Goal: Information Seeking & Learning: Learn about a topic

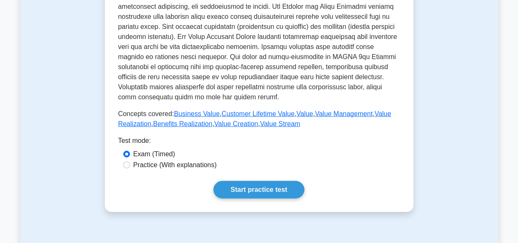
scroll to position [341, 0]
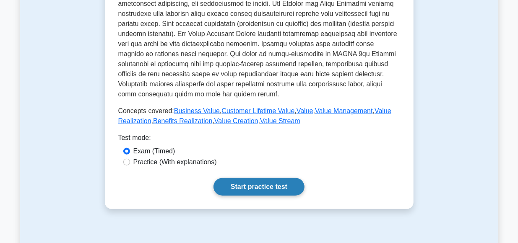
click at [260, 189] on link "Start practice test" at bounding box center [258, 187] width 91 height 18
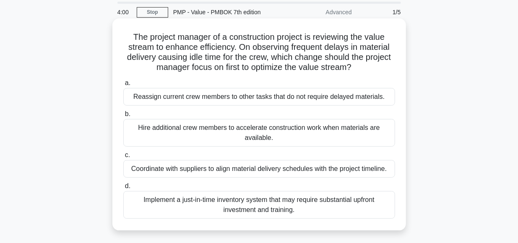
scroll to position [44, 0]
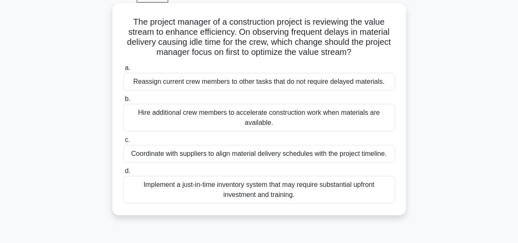
click at [225, 153] on div "Coordinate with suppliers to align material delivery schedules with the project…" at bounding box center [259, 154] width 272 height 18
click at [123, 143] on input "c. Coordinate with suppliers to align material delivery schedules with the proj…" at bounding box center [123, 139] width 0 height 5
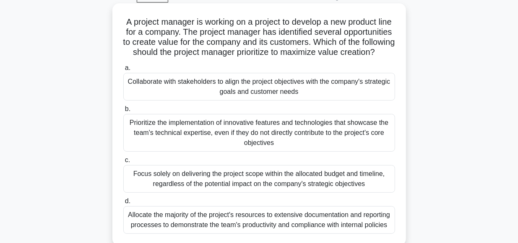
click at [241, 85] on div "Collaborate with stakeholders to align the project objectives with the company'…" at bounding box center [259, 87] width 272 height 28
click at [123, 71] on input "a. Collaborate with stakeholders to align the project objectives with the compa…" at bounding box center [123, 67] width 0 height 5
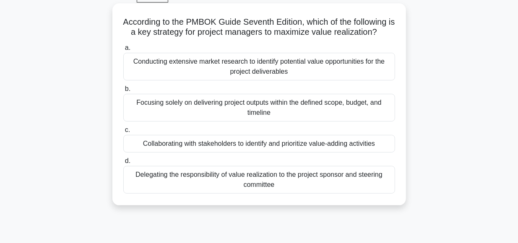
click at [229, 145] on div "Collaborating with stakeholders to identify and prioritize value-adding activit…" at bounding box center [259, 144] width 272 height 18
click at [123, 133] on input "c. Collaborating with stakeholders to identify and prioritize value-adding acti…" at bounding box center [123, 129] width 0 height 5
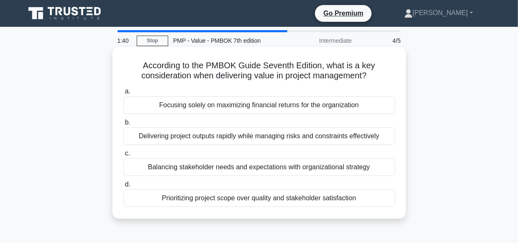
scroll to position [0, 0]
click at [263, 169] on div "Balancing stakeholder needs and expectations with organizational strategy" at bounding box center [259, 167] width 272 height 18
click at [123, 156] on input "c. Balancing stakeholder needs and expectations with organizational strategy" at bounding box center [123, 153] width 0 height 5
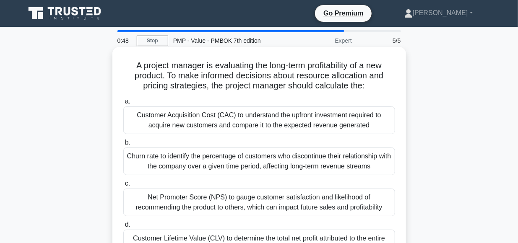
scroll to position [44, 0]
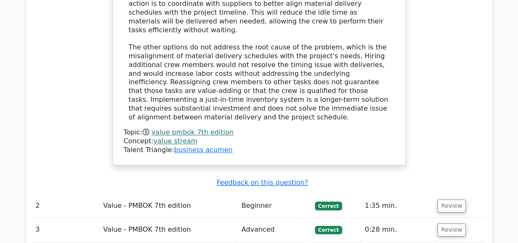
scroll to position [957, 0]
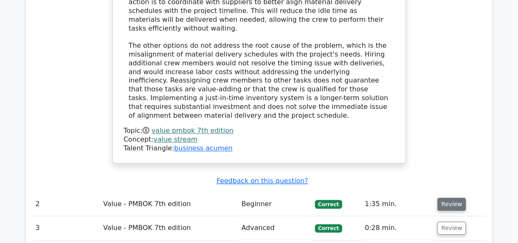
click at [448, 198] on button "Review" at bounding box center [451, 204] width 29 height 13
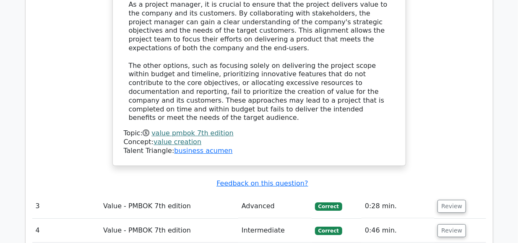
scroll to position [1473, 0]
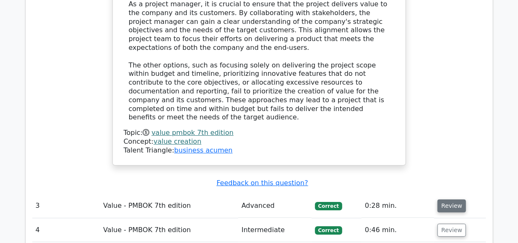
click at [441, 200] on button "Review" at bounding box center [451, 206] width 29 height 13
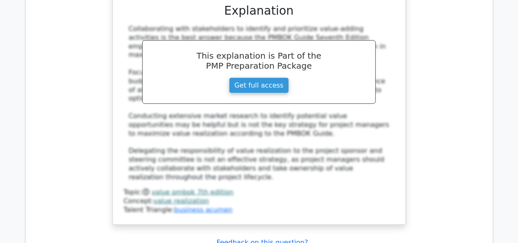
scroll to position [1893, 0]
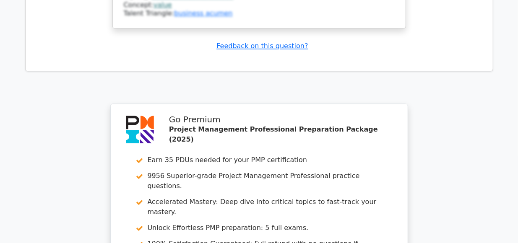
scroll to position [2575, 0]
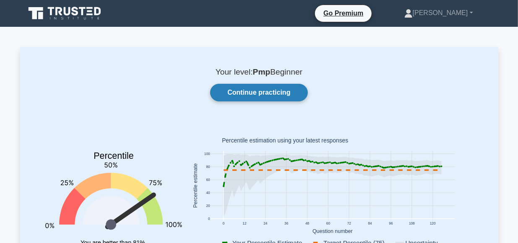
click at [257, 92] on link "Continue practicing" at bounding box center [258, 93] width 97 height 18
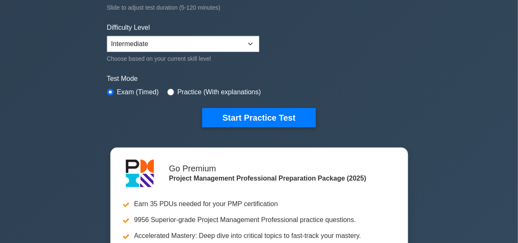
scroll to position [189, 0]
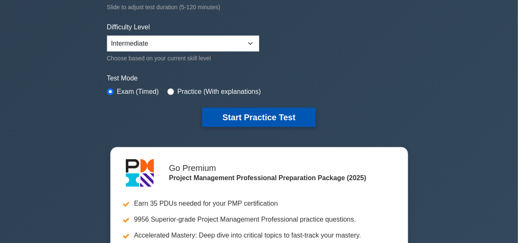
click at [246, 114] on button "Start Practice Test" at bounding box center [258, 117] width 113 height 19
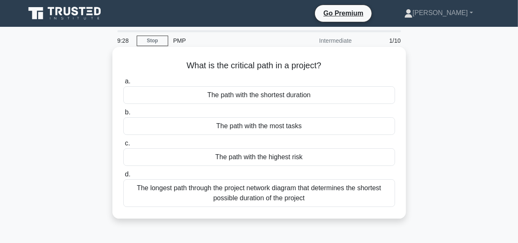
click at [216, 197] on div "The longest path through the project network diagram that determines the shorte…" at bounding box center [259, 193] width 272 height 28
click at [123, 177] on input "d. The longest path through the project network diagram that determines the sho…" at bounding box center [123, 174] width 0 height 5
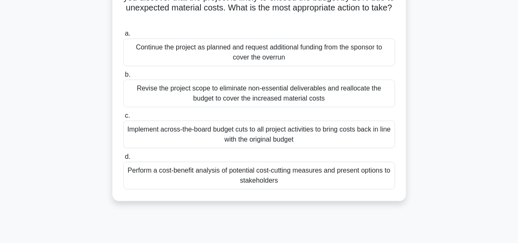
scroll to position [44, 0]
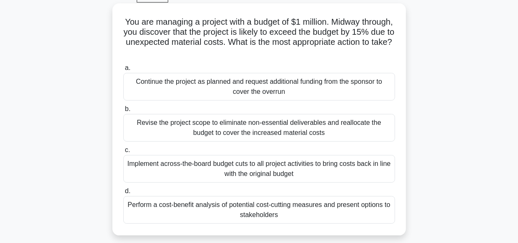
click at [269, 204] on div "Perform a cost-benefit analysis of potential cost-cutting measures and present …" at bounding box center [259, 210] width 272 height 28
click at [123, 194] on input "d. Perform a cost-benefit analysis of potential cost-cutting measures and prese…" at bounding box center [123, 191] width 0 height 5
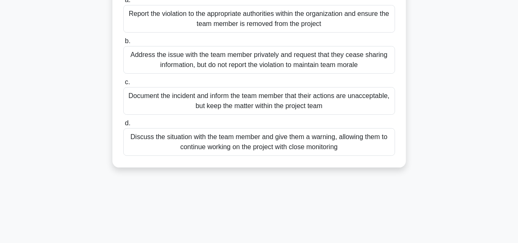
scroll to position [87, 0]
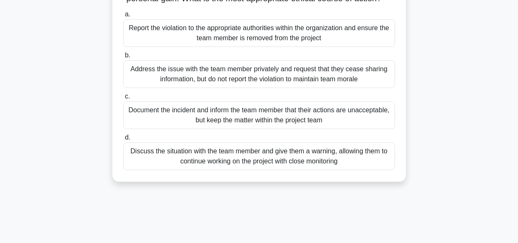
click at [277, 155] on div "Discuss the situation with the team member and give them a warning, allowing th…" at bounding box center [259, 157] width 272 height 28
click at [123, 140] on input "d. Discuss the situation with the team member and give them a warning, allowing…" at bounding box center [123, 137] width 0 height 5
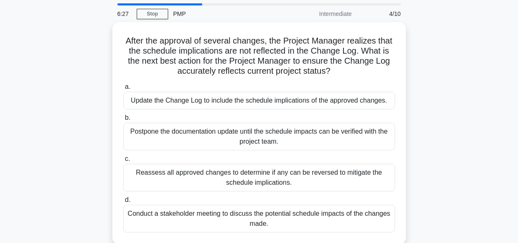
scroll to position [44, 0]
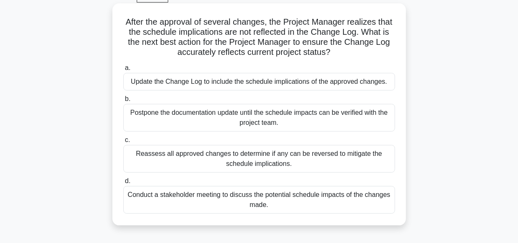
click at [220, 85] on div "Update the Change Log to include the schedule implications of the approved chan…" at bounding box center [259, 82] width 272 height 18
click at [123, 71] on input "a. Update the Change Log to include the schedule implications of the approved c…" at bounding box center [123, 67] width 0 height 5
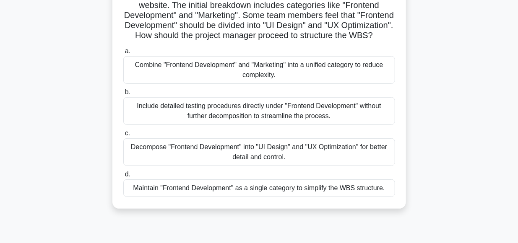
scroll to position [87, 0]
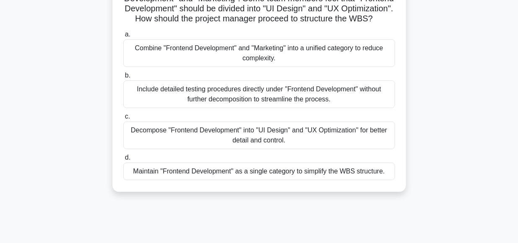
click at [264, 136] on div "Decompose "Frontend Development" into "UI Design" and "UX Optimization" for bet…" at bounding box center [259, 136] width 272 height 28
click at [123, 119] on input "c. Decompose "Frontend Development" into "UI Design" and "UX Optimization" for …" at bounding box center [123, 116] width 0 height 5
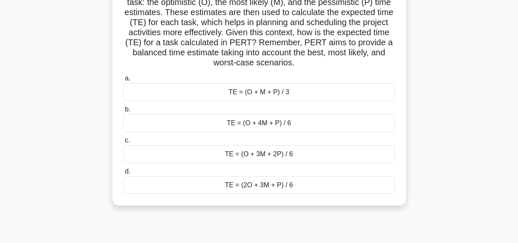
scroll to position [131, 0]
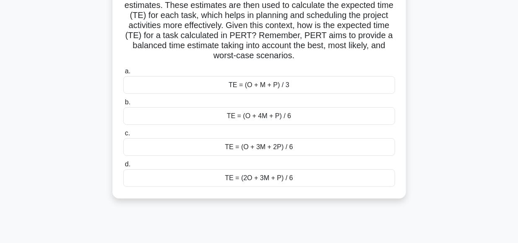
click at [274, 118] on div "TE = (O + 4M + P) / 6" at bounding box center [259, 116] width 272 height 18
click at [123, 105] on input "b. TE = (O + 4M + P) / 6" at bounding box center [123, 102] width 0 height 5
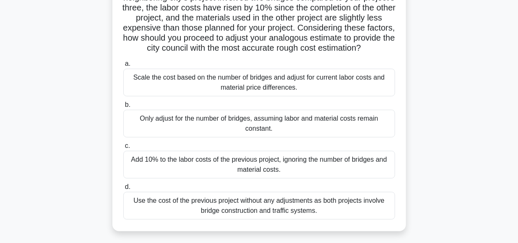
scroll to position [166, 0]
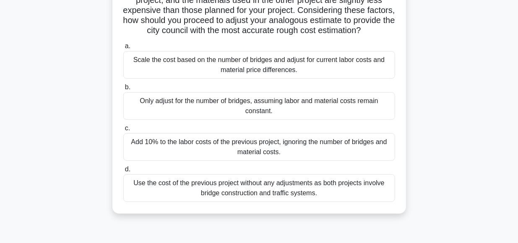
click at [203, 146] on div "Add 10% to the labor costs of the previous project, ignoring the number of brid…" at bounding box center [259, 147] width 272 height 28
click at [123, 131] on input "c. Add 10% to the labor costs of the previous project, ignoring the number of b…" at bounding box center [123, 128] width 0 height 5
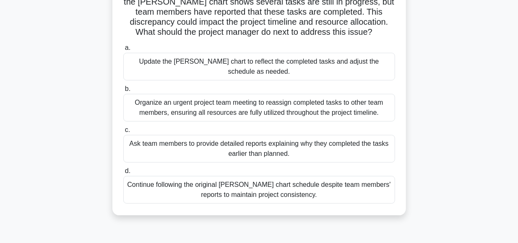
scroll to position [87, 0]
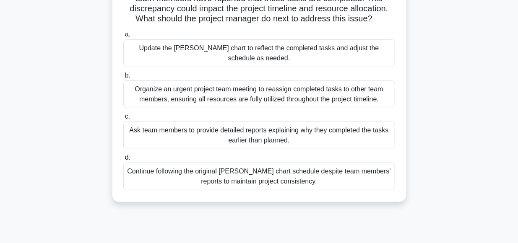
click at [202, 51] on div "Update the Gantt chart to reflect the completed tasks and adjust the schedule a…" at bounding box center [259, 53] width 272 height 28
click at [123, 37] on input "a. Update the Gantt chart to reflect the completed tasks and adjust the schedul…" at bounding box center [123, 34] width 0 height 5
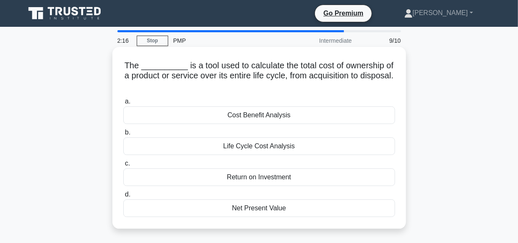
scroll to position [0, 0]
click at [254, 209] on div "Net Present Value" at bounding box center [259, 209] width 272 height 18
click at [123, 197] on input "d. Net Present Value" at bounding box center [123, 194] width 0 height 5
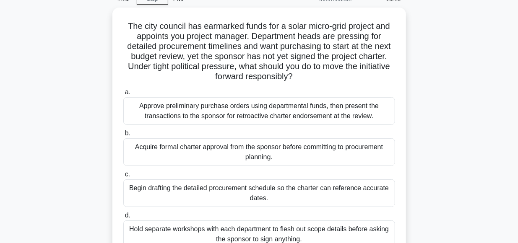
scroll to position [44, 0]
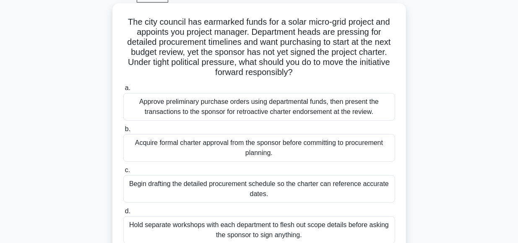
click at [207, 148] on div "Acquire formal charter approval from the sponsor before committing to procureme…" at bounding box center [259, 148] width 272 height 28
click at [123, 132] on input "b. Acquire formal charter approval from the sponsor before committing to procur…" at bounding box center [123, 129] width 0 height 5
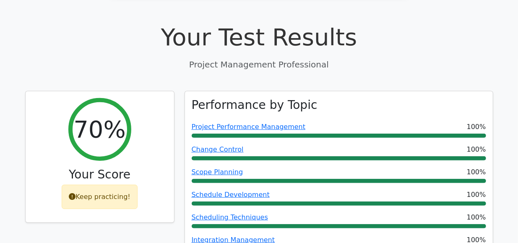
scroll to position [262, 0]
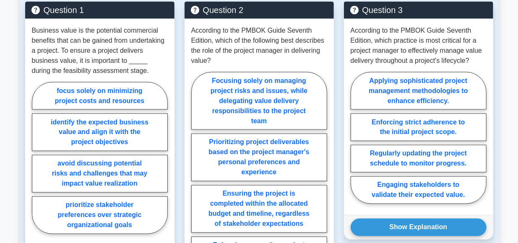
scroll to position [639, 0]
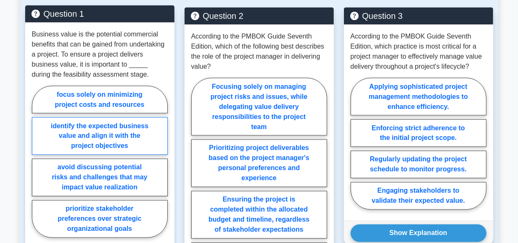
click at [88, 137] on label "identify the expected business value and align it with the project objectives" at bounding box center [100, 136] width 136 height 38
click at [37, 162] on input "identify the expected business value and align it with the project objectives" at bounding box center [34, 164] width 5 height 5
radio input "true"
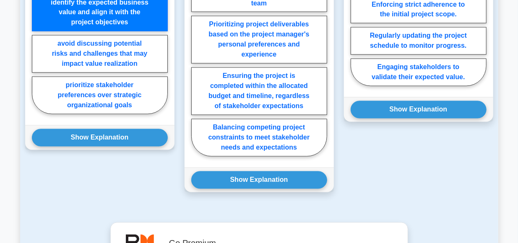
scroll to position [770, 0]
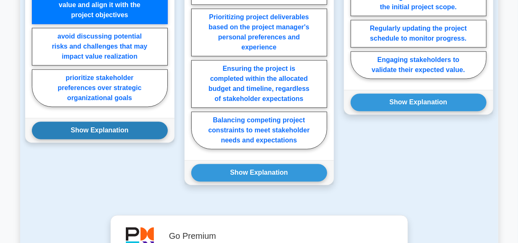
click at [110, 129] on button "Show Explanation" at bounding box center [100, 131] width 136 height 18
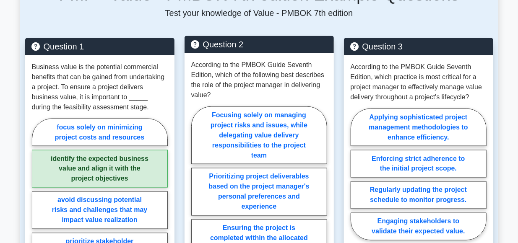
scroll to position [595, 0]
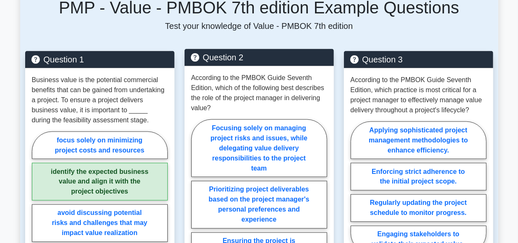
click at [296, 113] on p "According to the PMBOK Guide Seventh Edition, which of the following best descr…" at bounding box center [259, 93] width 136 height 40
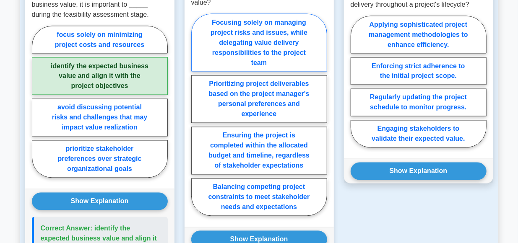
scroll to position [701, 0]
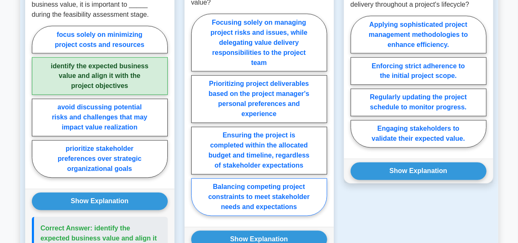
click at [274, 194] on label "Balancing competing project constraints to meet stakeholder needs and expectati…" at bounding box center [259, 198] width 136 height 38
click at [197, 120] on input "Balancing competing project constraints to meet stakeholder needs and expectati…" at bounding box center [193, 117] width 5 height 5
radio input "true"
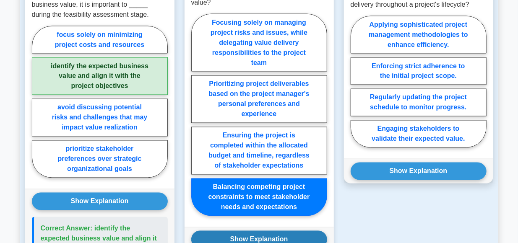
click at [263, 238] on button "Show Explanation" at bounding box center [259, 240] width 136 height 18
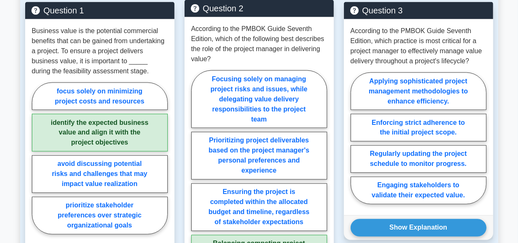
scroll to position [645, 0]
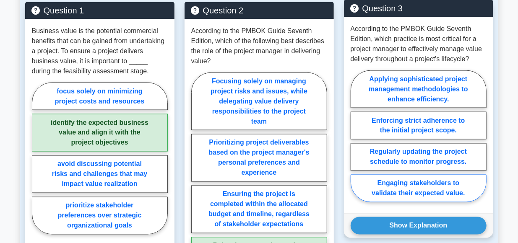
click at [436, 185] on label "Engaging stakeholders to validate their expected value." at bounding box center [418, 188] width 136 height 28
click at [356, 141] on input "Engaging stakeholders to validate their expected value." at bounding box center [352, 138] width 5 height 5
radio input "true"
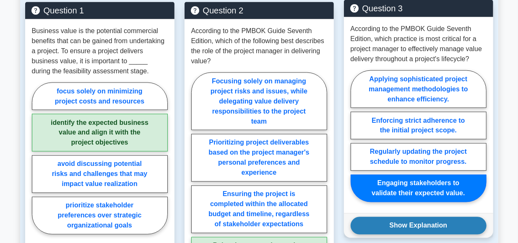
click at [409, 220] on button "Show Explanation" at bounding box center [418, 226] width 136 height 18
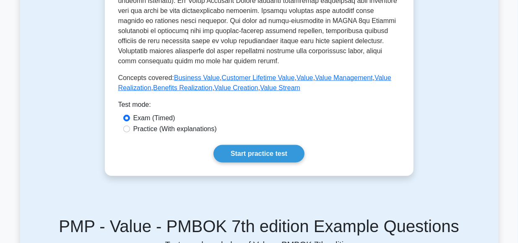
scroll to position [376, 0]
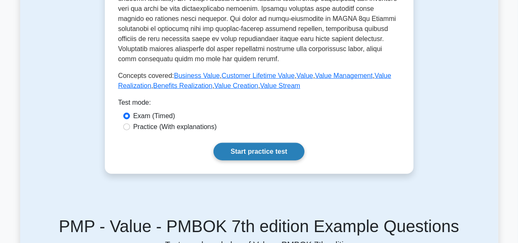
click at [259, 154] on link "Start practice test" at bounding box center [258, 152] width 91 height 18
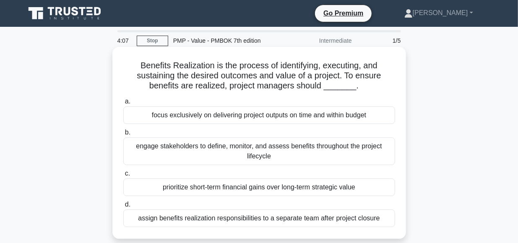
click at [249, 149] on div "engage stakeholders to define, monitor, and assess benefits throughout the proj…" at bounding box center [259, 151] width 272 height 28
click at [123, 135] on input "b. engage stakeholders to define, monitor, and assess benefits throughout the p…" at bounding box center [123, 132] width 0 height 5
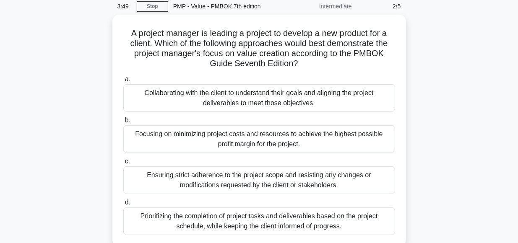
scroll to position [42, 0]
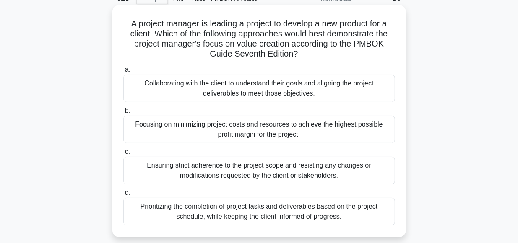
click at [205, 92] on div "Collaborating with the client to understand their goals and aligning the projec…" at bounding box center [259, 89] width 272 height 28
click at [123, 73] on input "a. Collaborating with the client to understand their goals and aligning the pro…" at bounding box center [123, 69] width 0 height 5
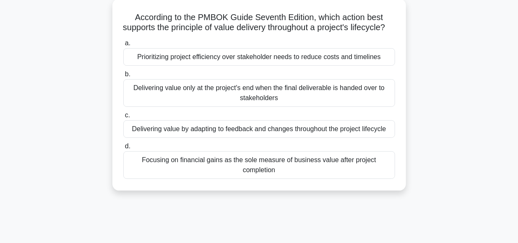
scroll to position [52, 0]
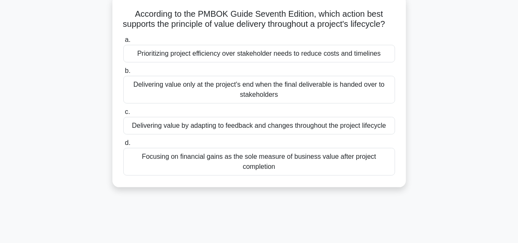
click at [223, 135] on div "Delivering value by adapting to feedback and changes throughout the project lif…" at bounding box center [259, 126] width 272 height 18
click at [123, 115] on input "c. Delivering value by adapting to feedback and changes throughout the project …" at bounding box center [123, 111] width 0 height 5
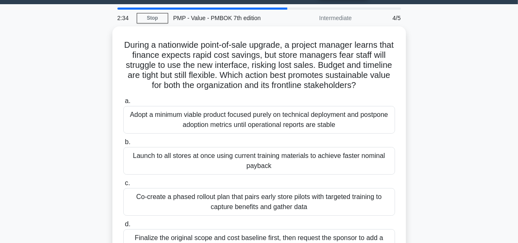
scroll to position [34, 0]
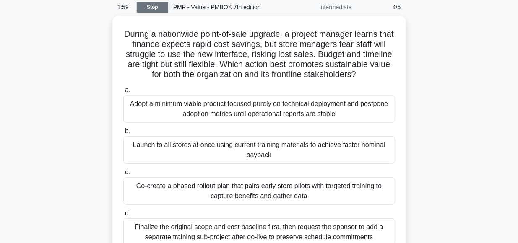
click at [151, 8] on link "Stop" at bounding box center [152, 7] width 31 height 10
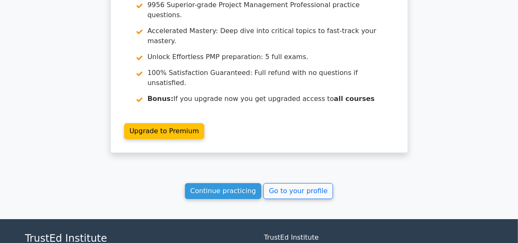
scroll to position [1249, 0]
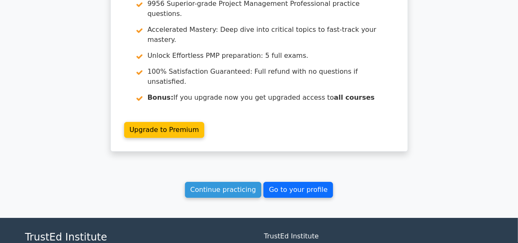
click at [285, 182] on link "Go to your profile" at bounding box center [298, 190] width 70 height 16
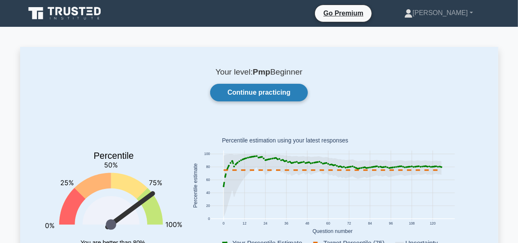
click at [250, 94] on link "Continue practicing" at bounding box center [258, 93] width 97 height 18
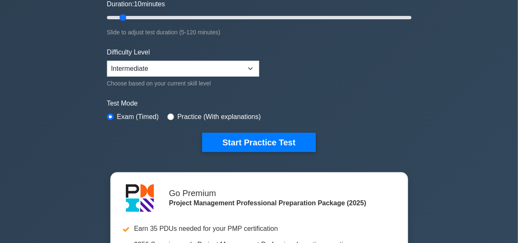
scroll to position [164, 0]
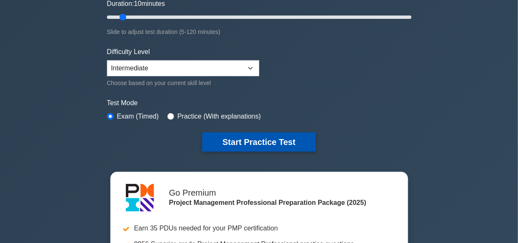
click at [241, 138] on button "Start Practice Test" at bounding box center [258, 141] width 113 height 19
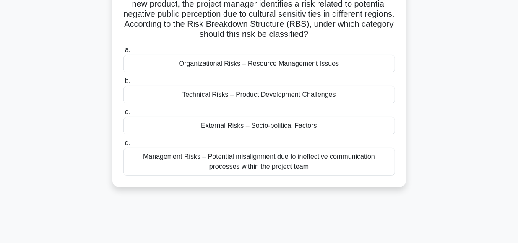
scroll to position [76, 0]
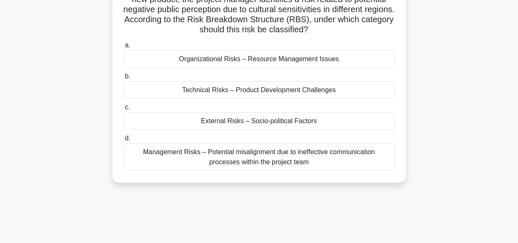
click at [259, 119] on div "External Risks – Socio-political Factors" at bounding box center [259, 121] width 272 height 18
click at [123, 110] on input "c. External Risks – Socio-political Factors" at bounding box center [123, 107] width 0 height 5
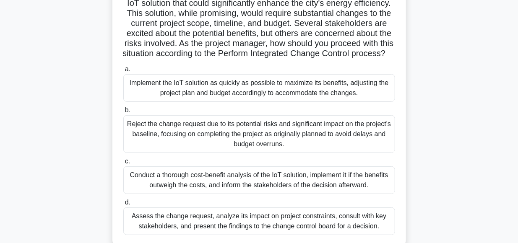
scroll to position [86, 0]
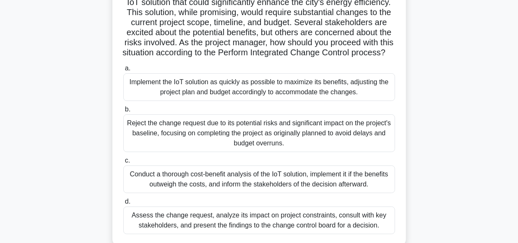
click at [259, 119] on label "b. Reject the change request due to its potential risks and significant impact …" at bounding box center [259, 128] width 272 height 48
click at [123, 112] on input "b. Reject the change request due to its potential risks and significant impact …" at bounding box center [123, 109] width 0 height 5
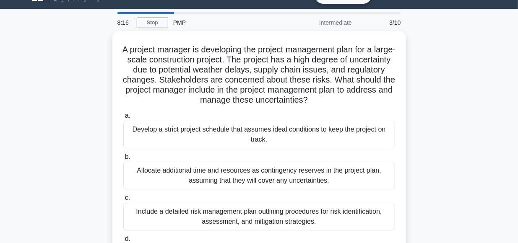
scroll to position [62, 0]
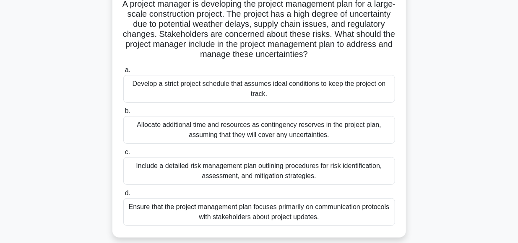
click at [250, 171] on div "Include a detailed risk management plan outlining procedures for risk identific…" at bounding box center [259, 171] width 272 height 28
click at [123, 155] on input "c. Include a detailed risk management plan outlining procedures for risk identi…" at bounding box center [123, 152] width 0 height 5
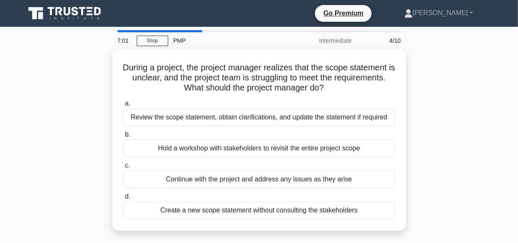
scroll to position [0, 0]
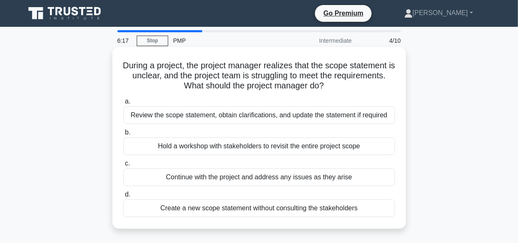
click at [257, 146] on div "Hold a workshop with stakeholders to revisit the entire project scope" at bounding box center [259, 146] width 272 height 18
click at [123, 135] on input "b. Hold a workshop with stakeholders to revisit the entire project scope" at bounding box center [123, 132] width 0 height 5
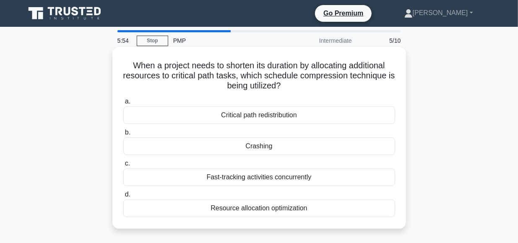
click at [246, 147] on div "Crashing" at bounding box center [259, 146] width 272 height 18
click at [123, 135] on input "b. Crashing" at bounding box center [123, 132] width 0 height 5
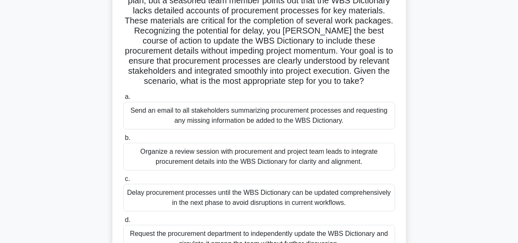
scroll to position [131, 0]
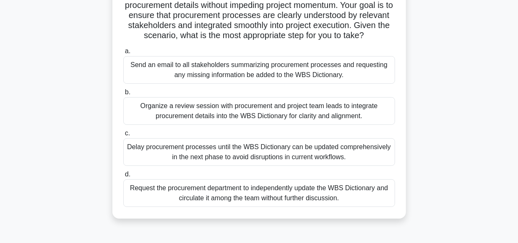
click at [257, 112] on div "Organize a review session with procurement and project team leads to integrate …" at bounding box center [259, 111] width 272 height 28
click at [123, 95] on input "b. Organize a review session with procurement and project team leads to integra…" at bounding box center [123, 92] width 0 height 5
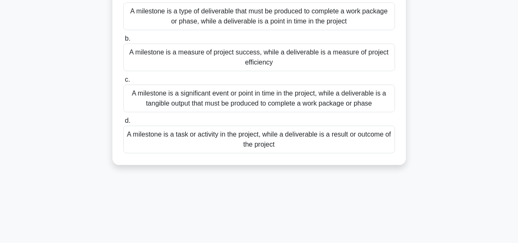
scroll to position [87, 0]
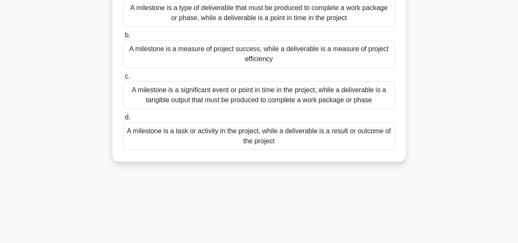
click at [228, 97] on div "A milestone is a significant event or point in time in the project, while a del…" at bounding box center [259, 95] width 272 height 28
click at [123, 79] on input "c. A milestone is a significant event or point in time in the project, while a …" at bounding box center [123, 76] width 0 height 5
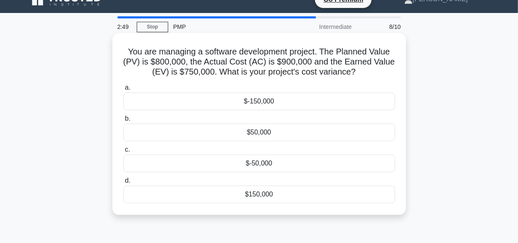
scroll to position [0, 0]
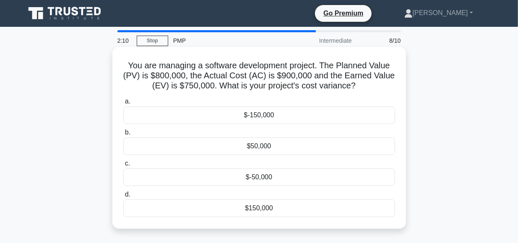
click at [255, 117] on div "$-150,000" at bounding box center [259, 115] width 272 height 18
click at [123, 104] on input "a. $-150,000" at bounding box center [123, 101] width 0 height 5
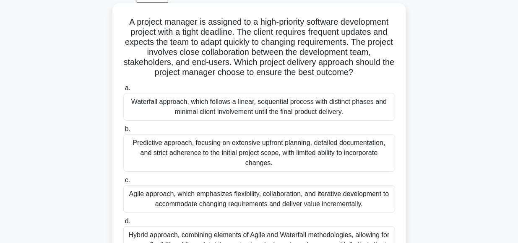
scroll to position [87, 0]
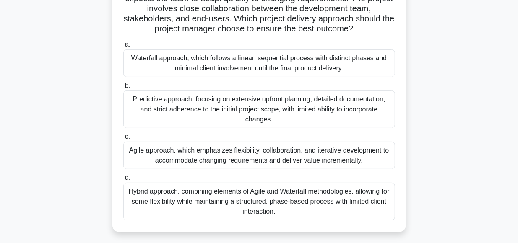
click at [226, 158] on div "Agile approach, which emphasizes flexibility, collaboration, and iterative deve…" at bounding box center [259, 156] width 272 height 28
click at [123, 140] on input "c. Agile approach, which emphasizes flexibility, collaboration, and iterative d…" at bounding box center [123, 136] width 0 height 5
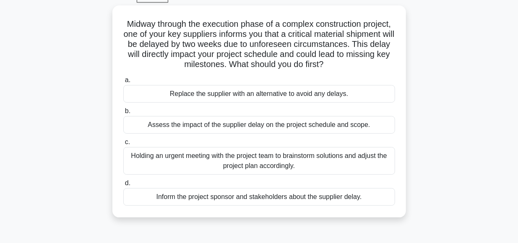
scroll to position [0, 0]
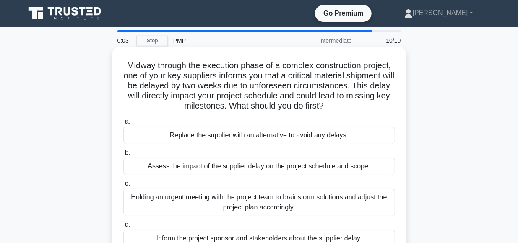
click at [235, 167] on div "Assess the impact of the supplier delay on the project schedule and scope." at bounding box center [259, 167] width 272 height 18
click at [123, 156] on input "b. Assess the impact of the supplier delay on the project schedule and scope." at bounding box center [123, 152] width 0 height 5
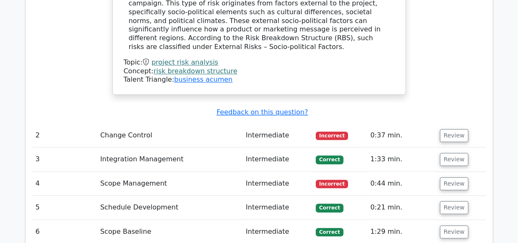
scroll to position [1050, 0]
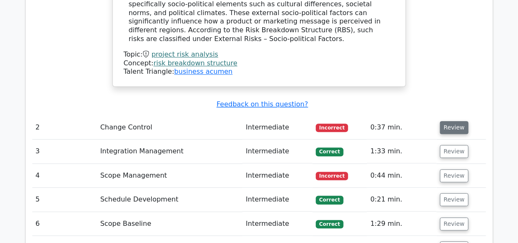
click at [448, 121] on button "Review" at bounding box center [454, 127] width 29 height 13
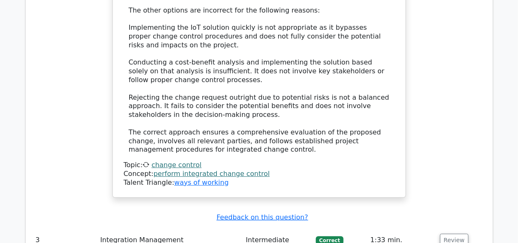
scroll to position [1703, 0]
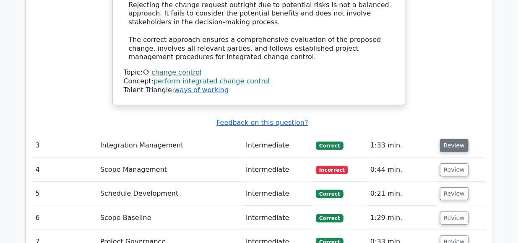
click at [444, 139] on button "Review" at bounding box center [454, 145] width 29 height 13
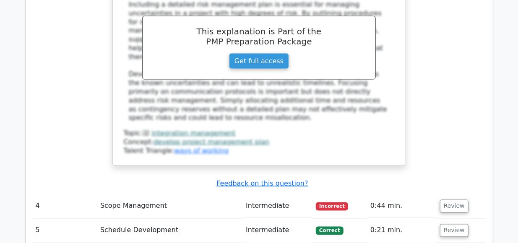
scroll to position [2139, 0]
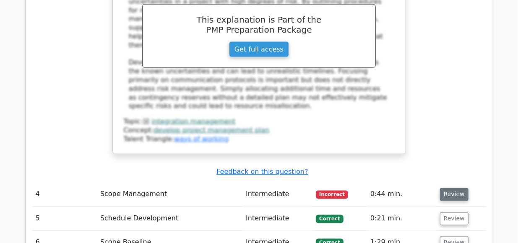
click at [446, 188] on button "Review" at bounding box center [454, 194] width 29 height 13
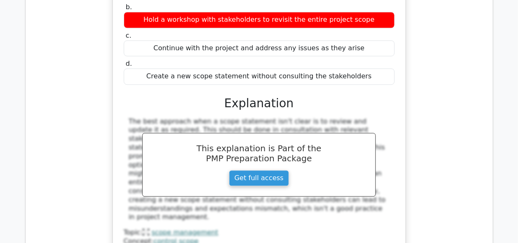
scroll to position [2532, 0]
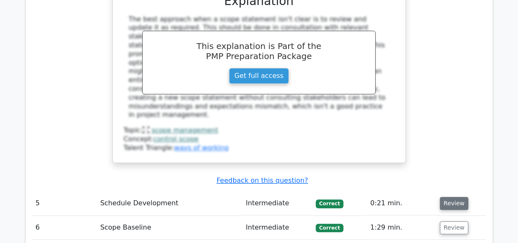
click at [451, 197] on button "Review" at bounding box center [454, 203] width 29 height 13
click at [446, 197] on button "Review" at bounding box center [454, 203] width 29 height 13
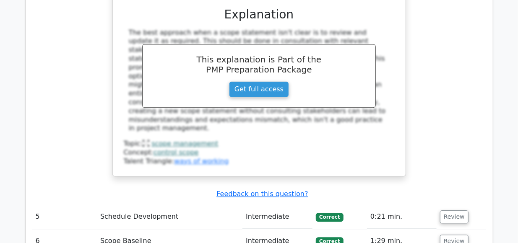
scroll to position [2488, 0]
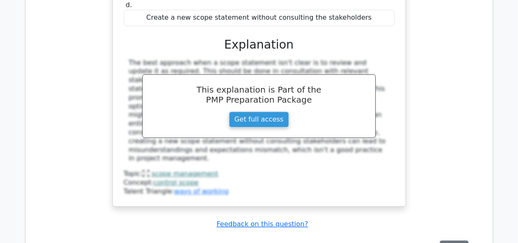
click at [445, 241] on button "Review" at bounding box center [454, 247] width 29 height 13
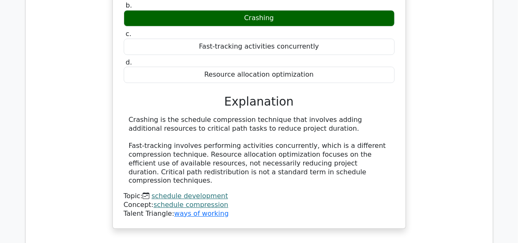
scroll to position [2837, 0]
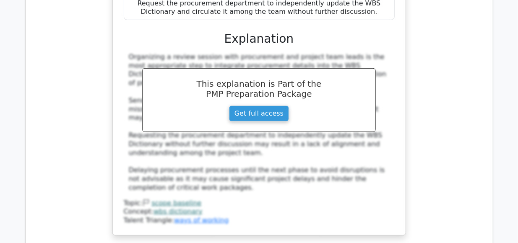
scroll to position [3403, 0]
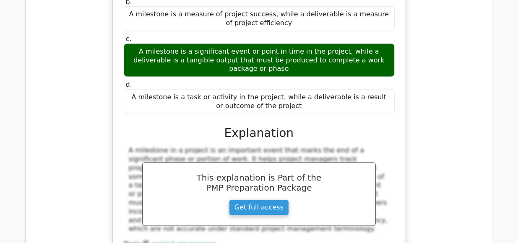
scroll to position [3752, 0]
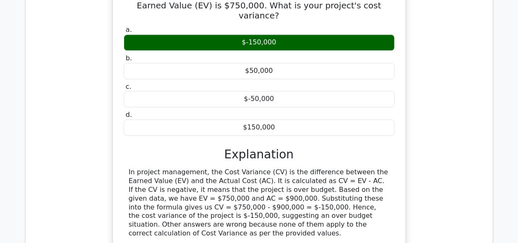
scroll to position [4101, 0]
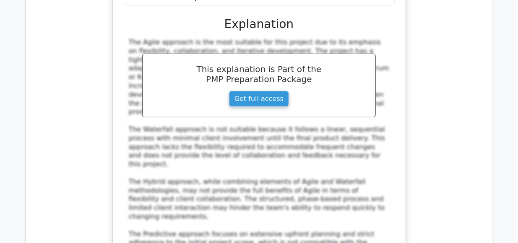
scroll to position [4624, 0]
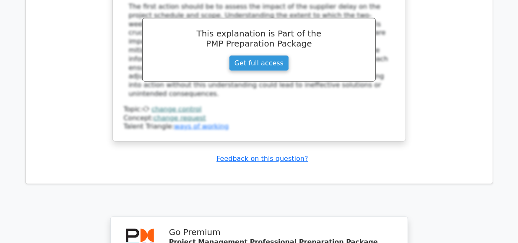
scroll to position [5313, 0]
